Goal: Task Accomplishment & Management: Use online tool/utility

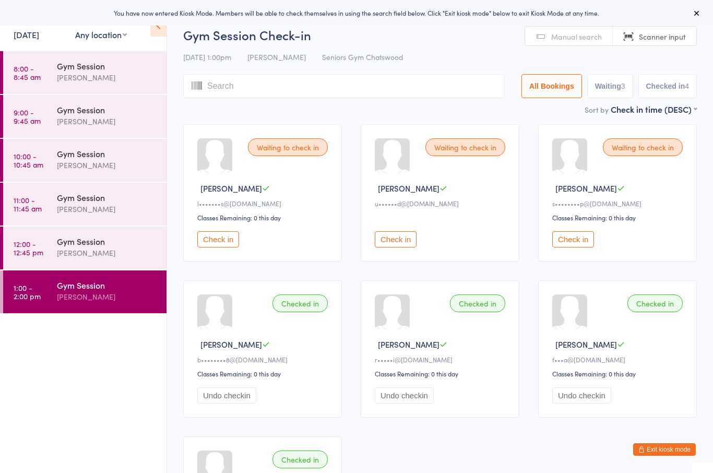
click at [692, 450] on button "Exit kiosk mode" at bounding box center [664, 449] width 63 height 13
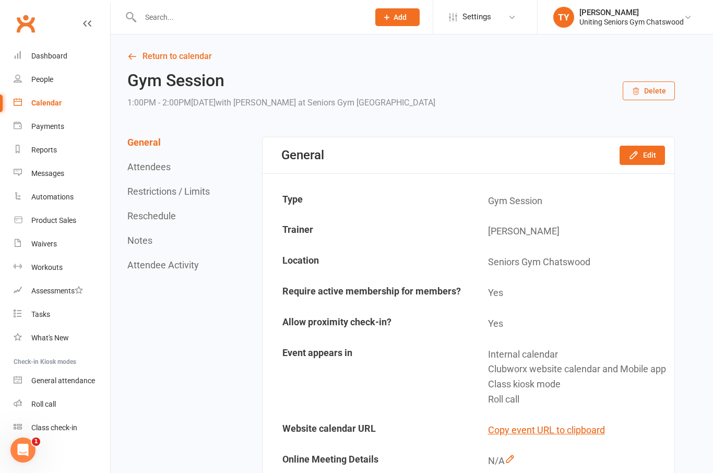
click at [72, 101] on link "Calendar" at bounding box center [62, 102] width 97 height 23
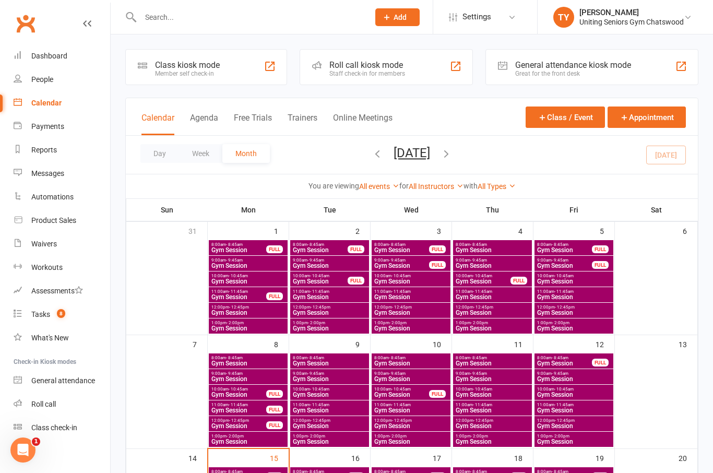
click at [395, 70] on div "Staff check-in for members" at bounding box center [367, 73] width 76 height 7
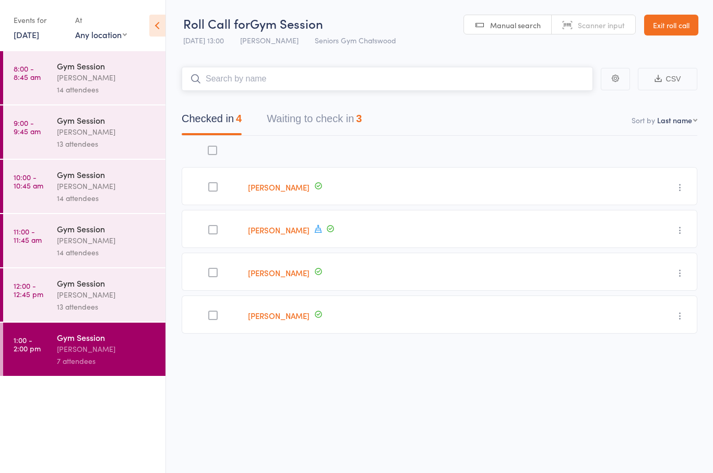
click at [344, 130] on button "Waiting to check in 3" at bounding box center [314, 121] width 95 height 28
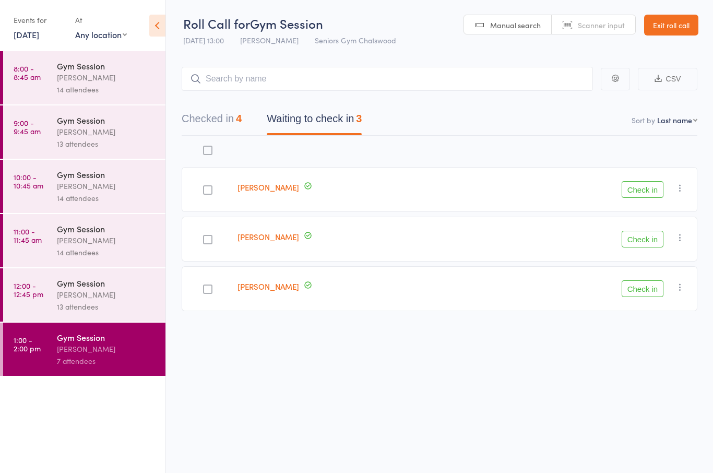
click at [640, 188] on button "Check in" at bounding box center [642, 189] width 42 height 17
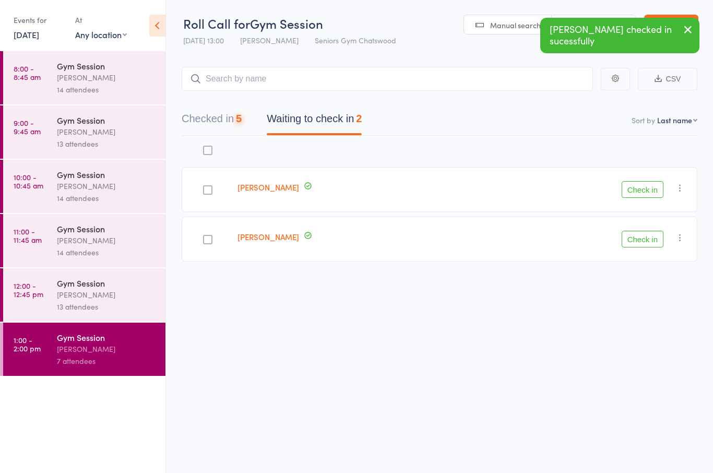
click at [646, 190] on button "Check in" at bounding box center [642, 189] width 42 height 17
click at [640, 195] on button "Check in" at bounding box center [642, 189] width 42 height 17
click at [649, 194] on button "Check in" at bounding box center [642, 189] width 42 height 17
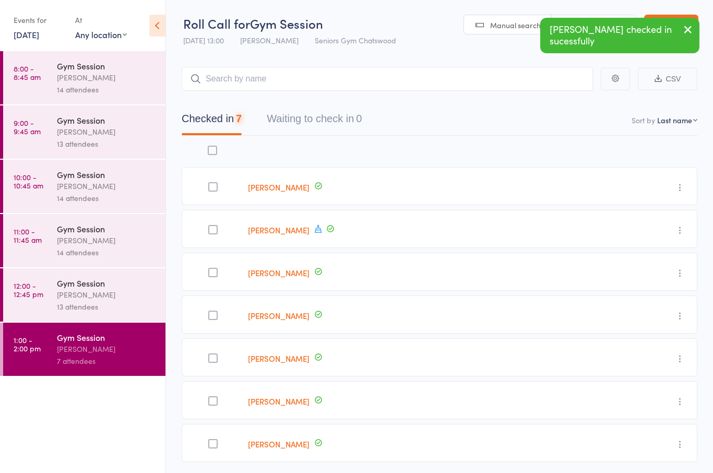
click at [135, 288] on div "Gym Session" at bounding box center [107, 282] width 100 height 11
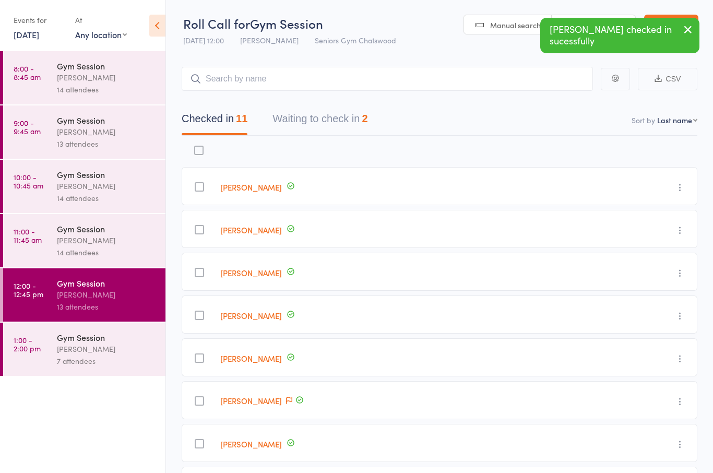
click at [346, 122] on button "Waiting to check in 2" at bounding box center [319, 121] width 95 height 28
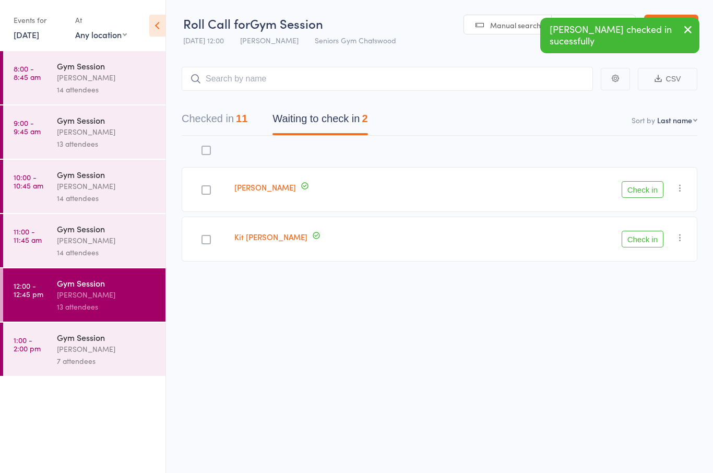
click at [649, 197] on button "Check in" at bounding box center [642, 189] width 42 height 17
click at [140, 255] on div "14 attendees" at bounding box center [107, 252] width 100 height 12
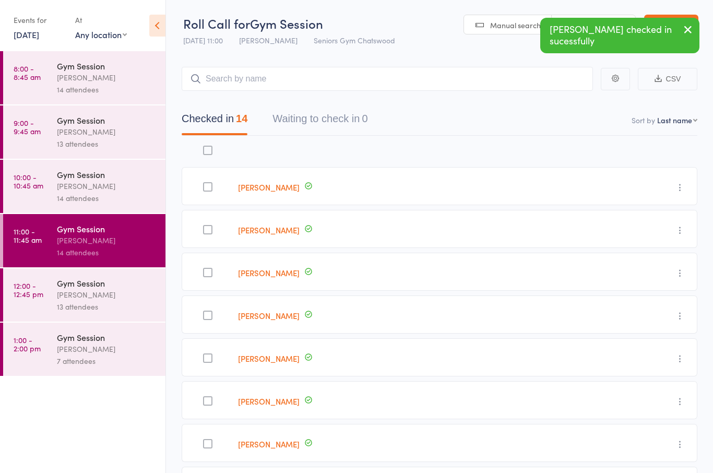
click at [135, 199] on div "14 attendees" at bounding box center [107, 198] width 100 height 12
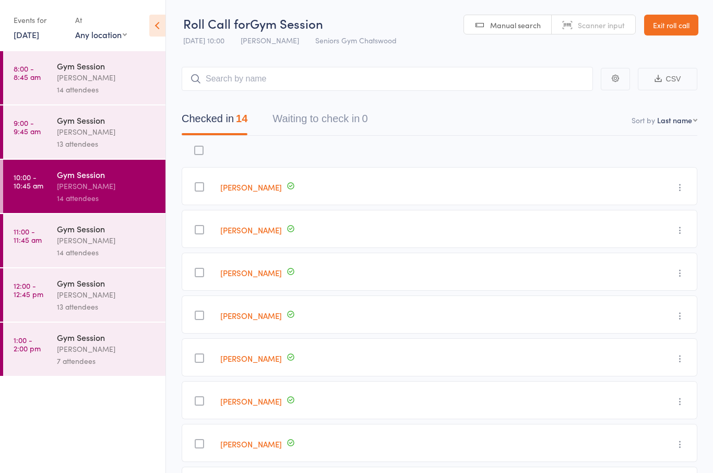
click at [142, 148] on div "13 attendees" at bounding box center [107, 144] width 100 height 12
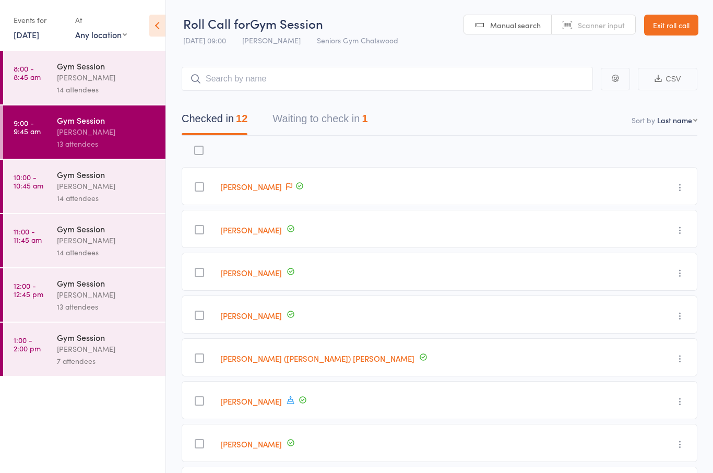
click at [358, 120] on button "Waiting to check in 1" at bounding box center [319, 121] width 95 height 28
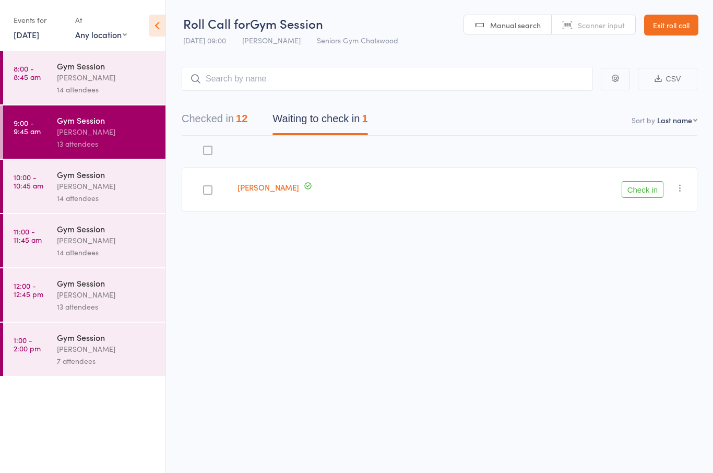
click at [686, 186] on button "button" at bounding box center [679, 188] width 13 height 13
click at [658, 281] on li "Remove" at bounding box center [642, 278] width 86 height 14
click at [131, 97] on div "Gym Session [PERSON_NAME] 14 attendees" at bounding box center [111, 77] width 109 height 53
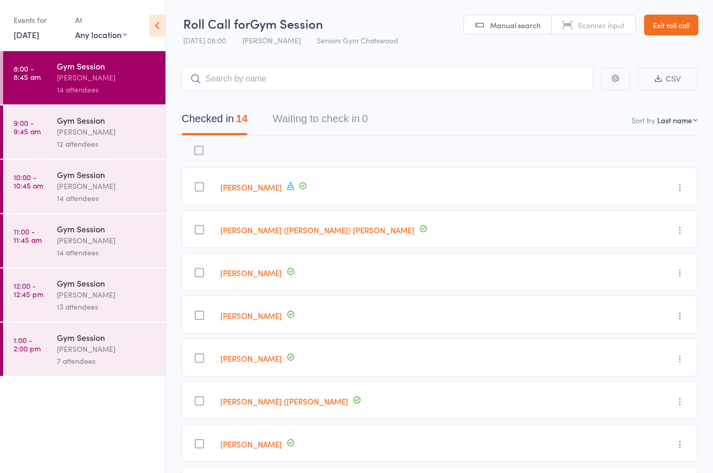
click at [113, 288] on div "Gym Session" at bounding box center [107, 282] width 100 height 11
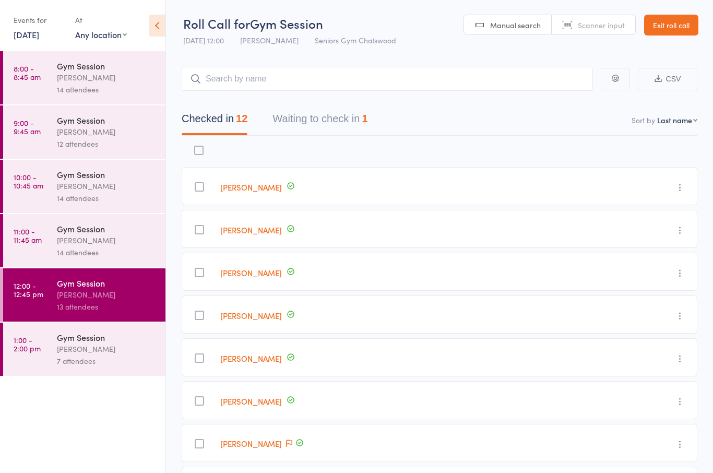
click at [356, 125] on button "Waiting to check in 1" at bounding box center [319, 121] width 95 height 28
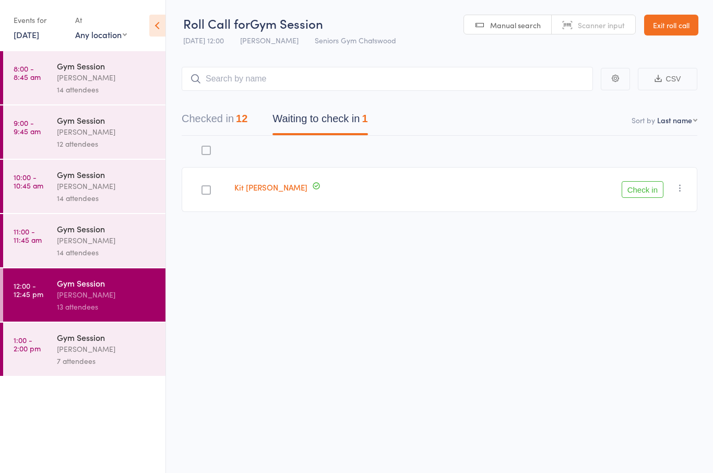
click at [671, 197] on div "Check in Check in Send message Add Note Add Task Add Flag Remove [PERSON_NAME] …" at bounding box center [590, 189] width 213 height 45
click at [685, 185] on icon "button" at bounding box center [679, 188] width 10 height 10
click at [662, 296] on li "Mark absent" at bounding box center [642, 292] width 86 height 14
